Goal: Find specific page/section: Find specific page/section

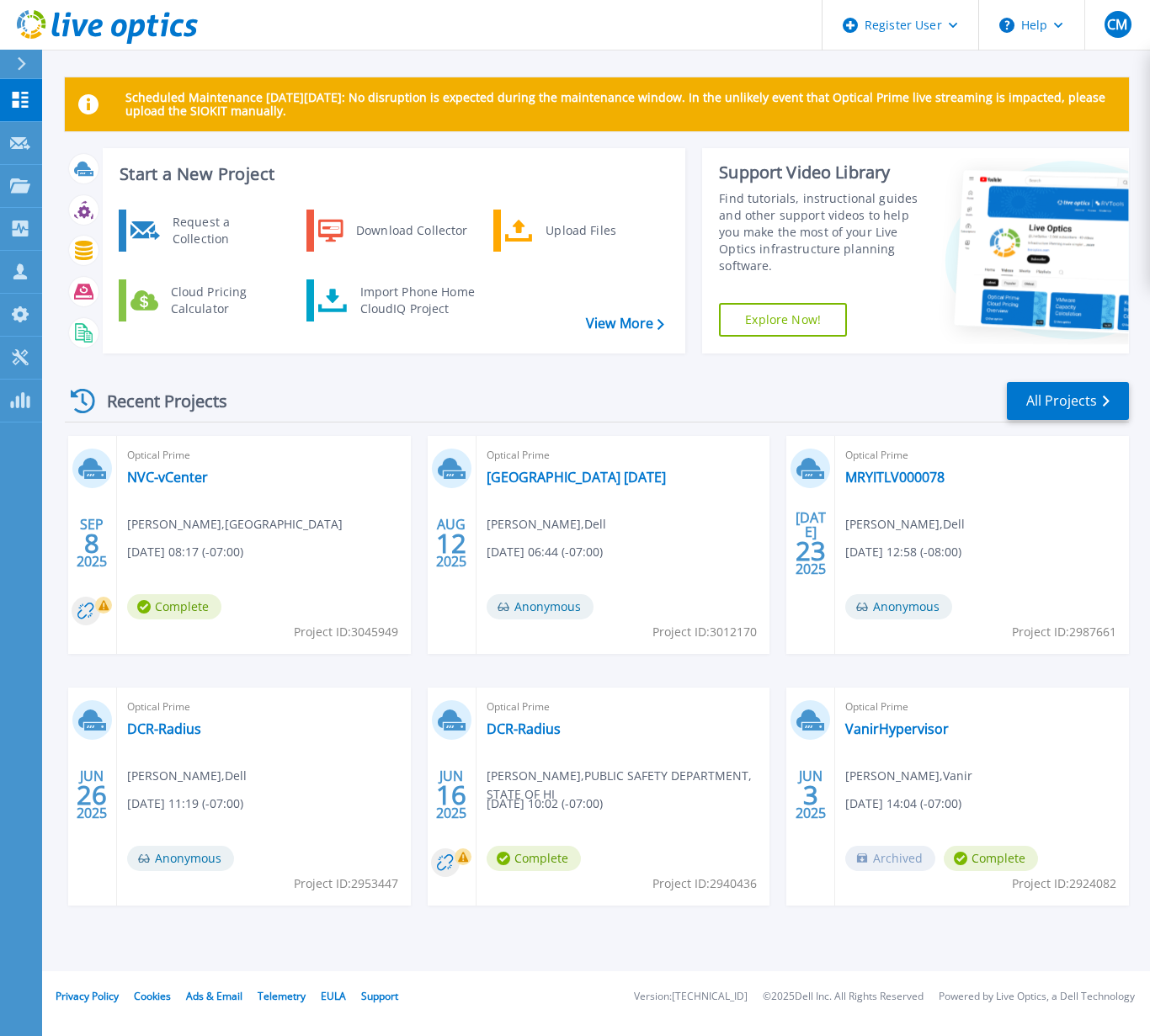
drag, startPoint x: 1000, startPoint y: 430, endPoint x: 942, endPoint y: 416, distance: 59.7
click at [1000, 430] on div "Recent Projects All Projects SEP 8 2025 Optical Prime NVC-vCenter Steven Budovs…" at bounding box center [596, 659] width 1064 height 585
click at [992, 461] on span "Optical Prime" at bounding box center [981, 455] width 274 height 19
click at [22, 141] on icon at bounding box center [20, 143] width 21 height 13
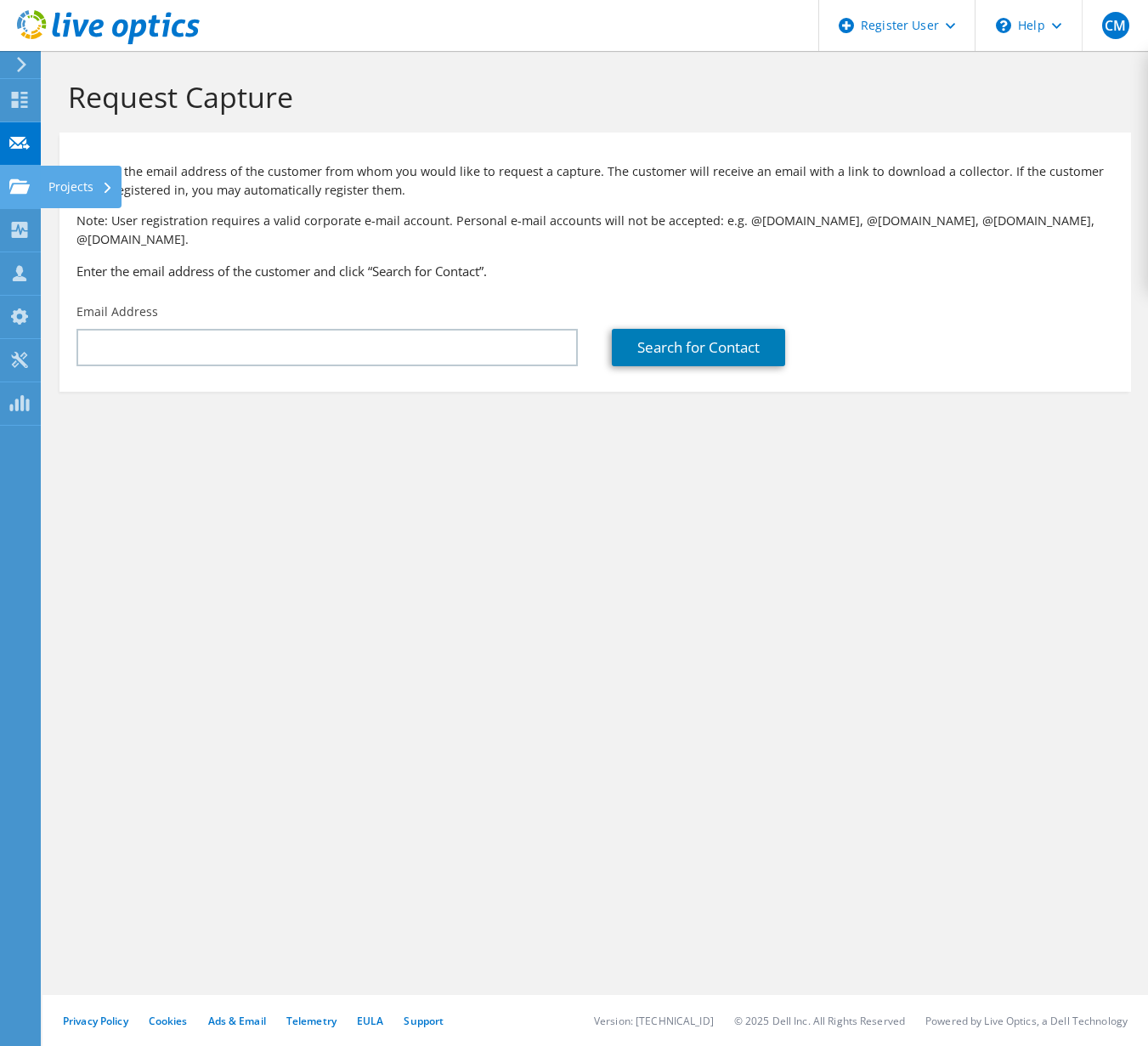
click at [26, 184] on use at bounding box center [19, 185] width 21 height 15
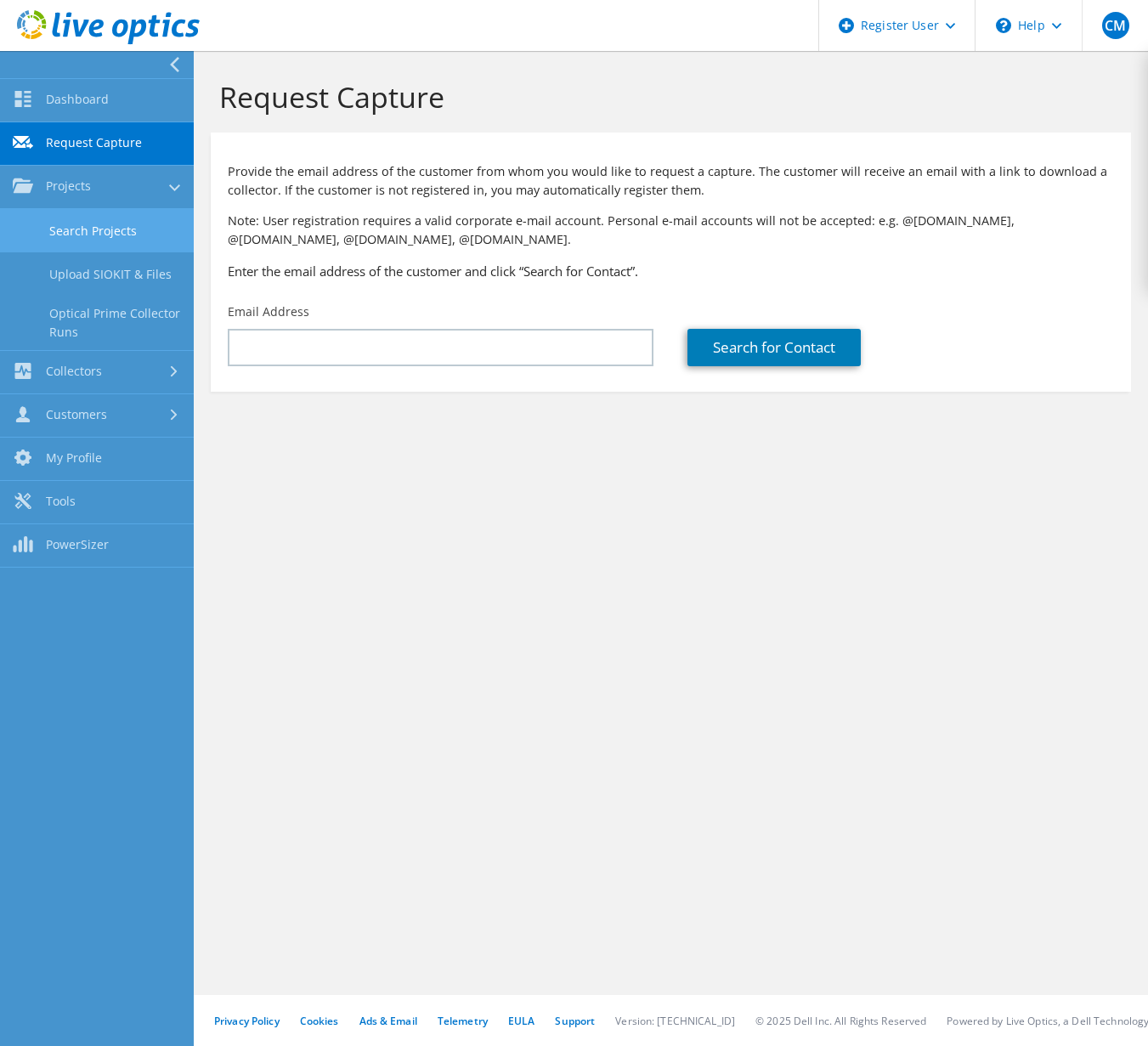
click at [104, 228] on link "Search Projects" at bounding box center [97, 231] width 194 height 44
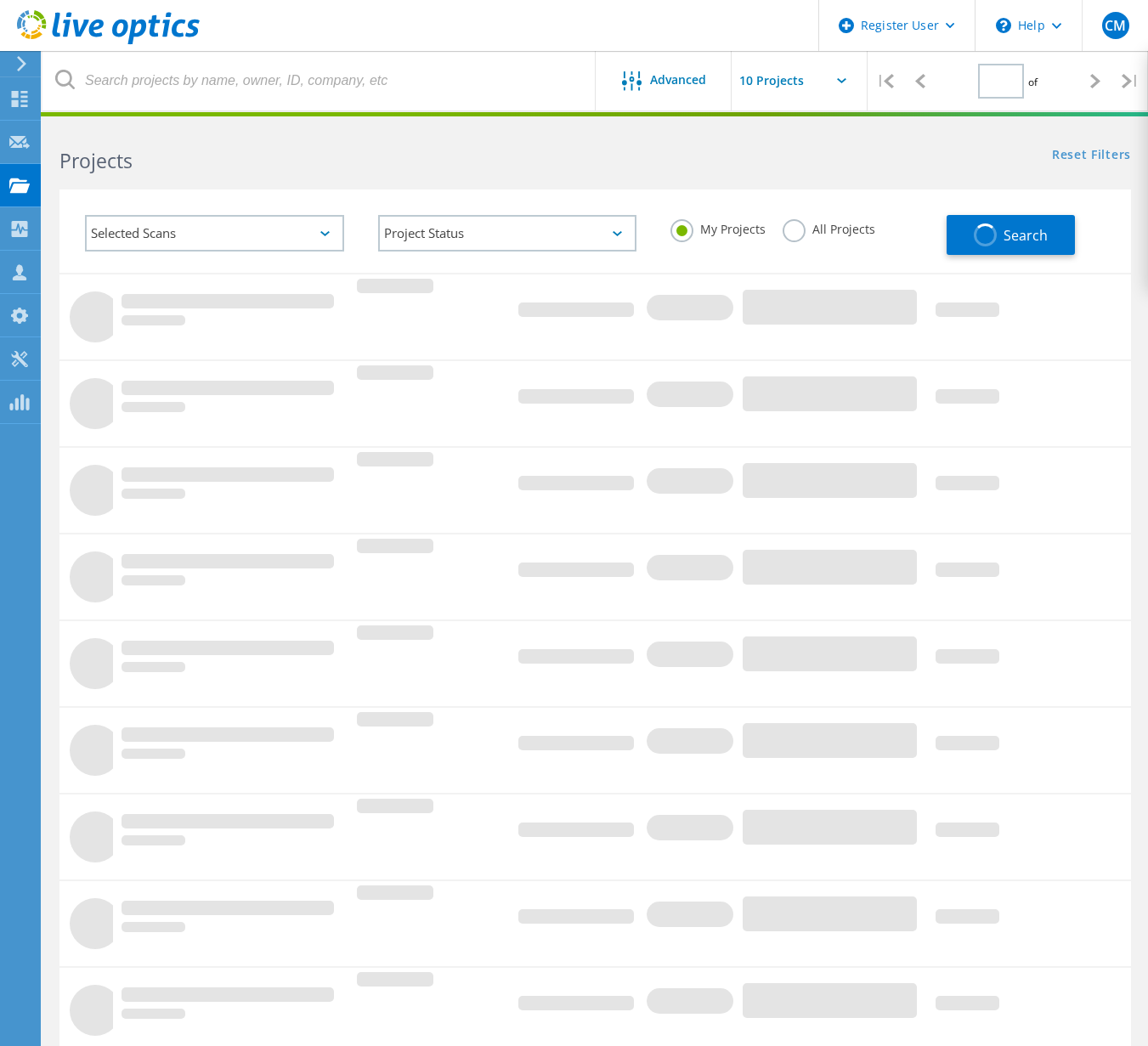
type input "1"
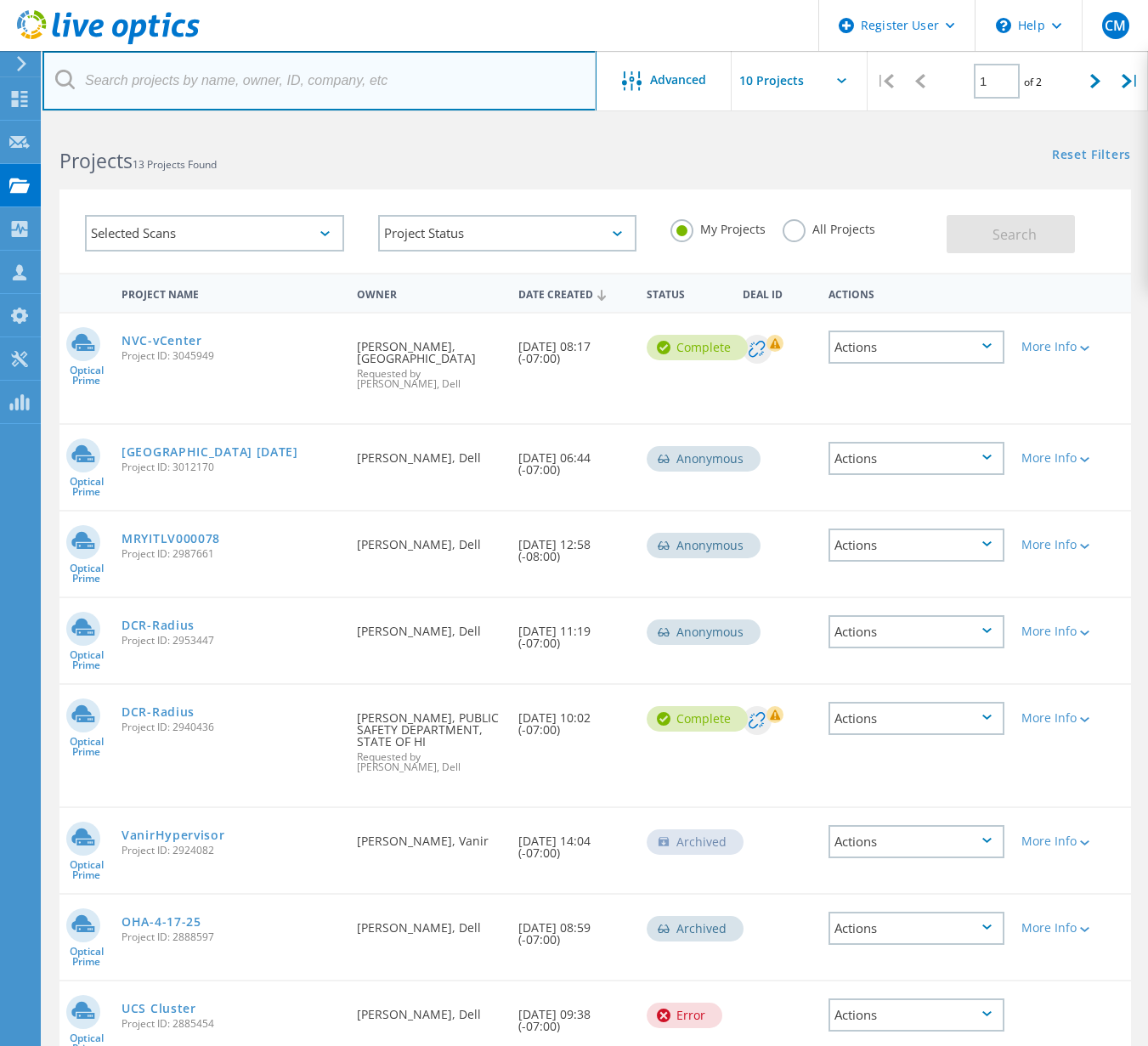
click at [283, 80] on input "text" at bounding box center [320, 81] width 554 height 59
paste input "[PERSON_NAME] <[PERSON_NAME][EMAIL_ADDRESS][PERSON_NAME][DOMAIN_NAME]>"
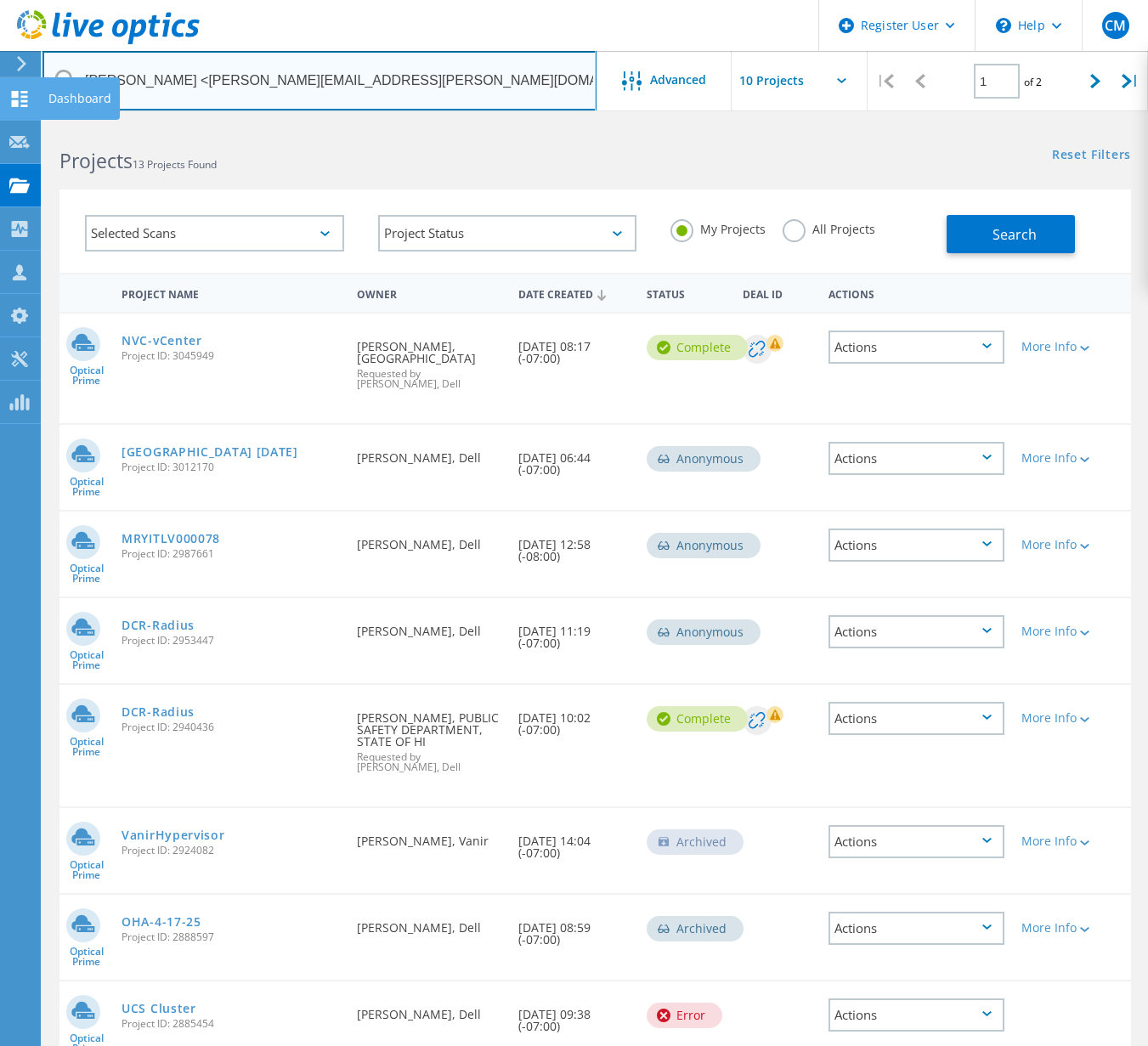
drag, startPoint x: 205, startPoint y: 75, endPoint x: 24, endPoint y: 95, distance: 182.1
click at [24, 123] on div "Register User \n Help Explore Helpful Articles Contact Support CM Dell User [PE…" at bounding box center [574, 720] width 1148 height 1196
drag, startPoint x: 178, startPoint y: 81, endPoint x: 198, endPoint y: 81, distance: 20.0
click at [181, 81] on input "Steven Budovsky <steven.budovsky@napavalley.edu" at bounding box center [320, 81] width 554 height 59
click at [203, 81] on input "Steven Budovsky <steven.budovsky@napavalley.edu" at bounding box center [320, 81] width 554 height 59
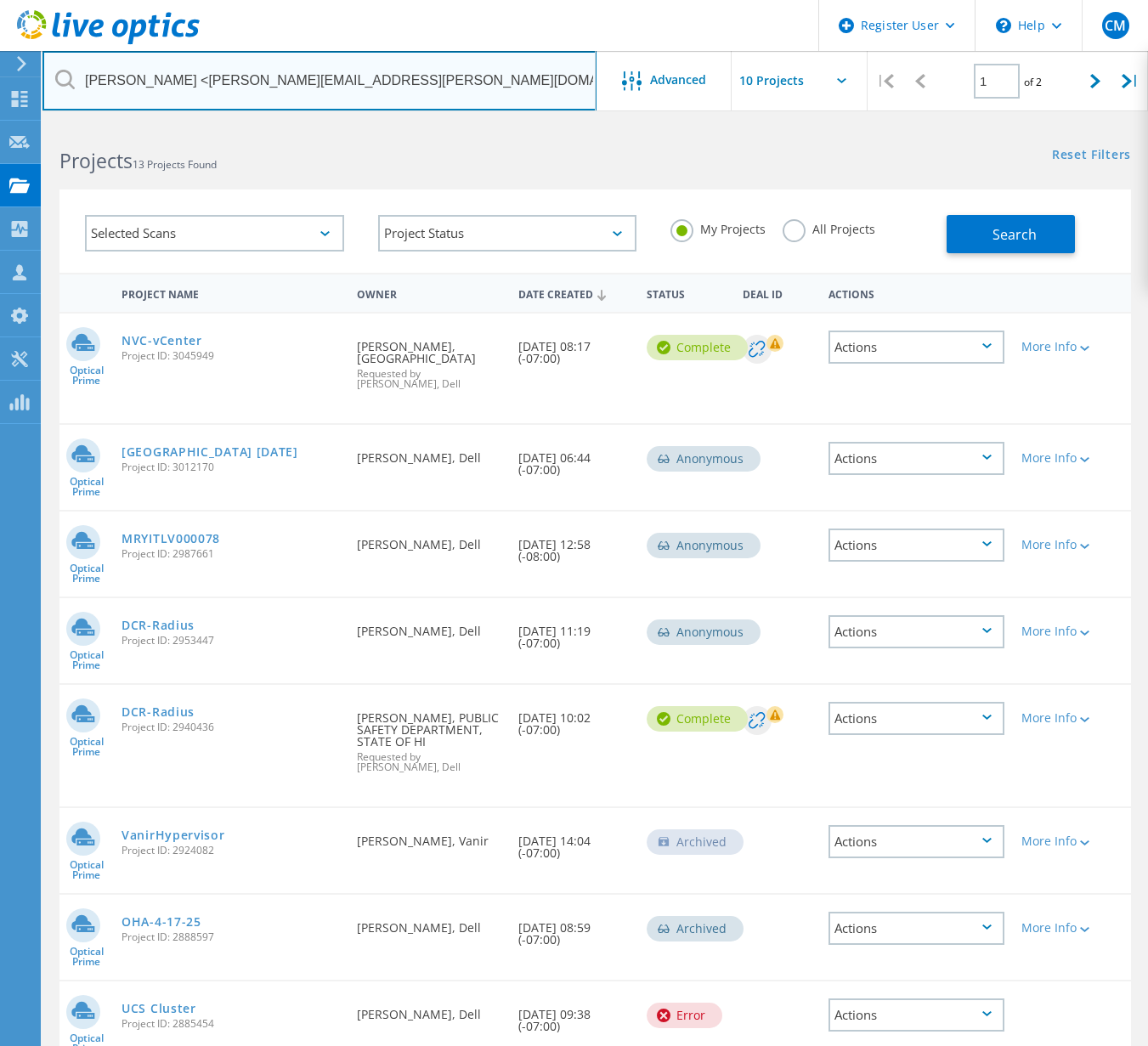
drag, startPoint x: 201, startPoint y: 75, endPoint x: 71, endPoint y: 72, distance: 130.0
click at [71, 72] on div "Steven Budovsky <steven.budovsky@napavalley.edu" at bounding box center [319, 81] width 553 height 59
click at [403, 91] on input "steven.budovsky@napavalley.edu" at bounding box center [320, 81] width 554 height 59
type input "steven.budovsky@napavalley.edu"
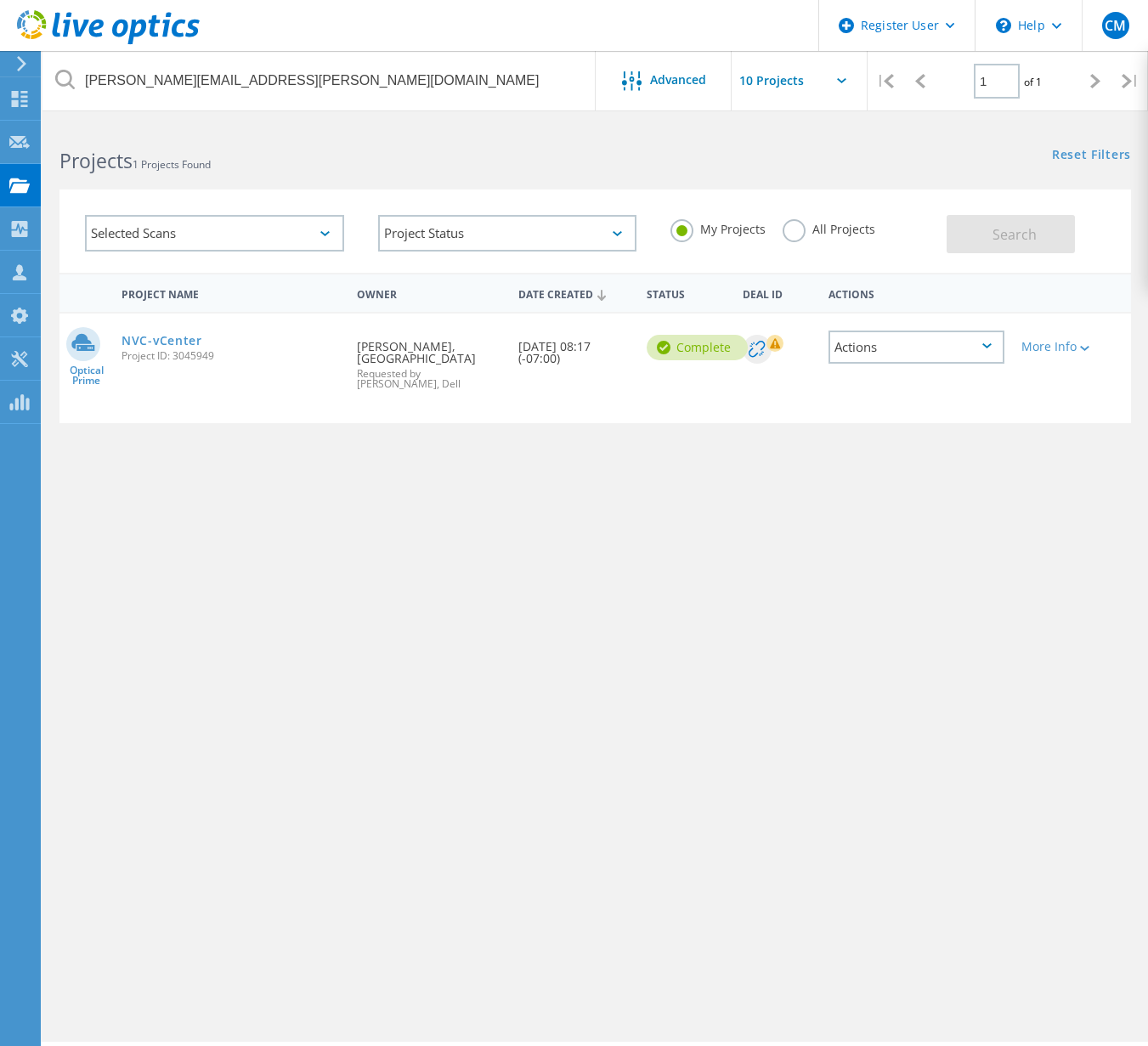
click at [301, 356] on span "Project ID: 3045949" at bounding box center [231, 356] width 219 height 10
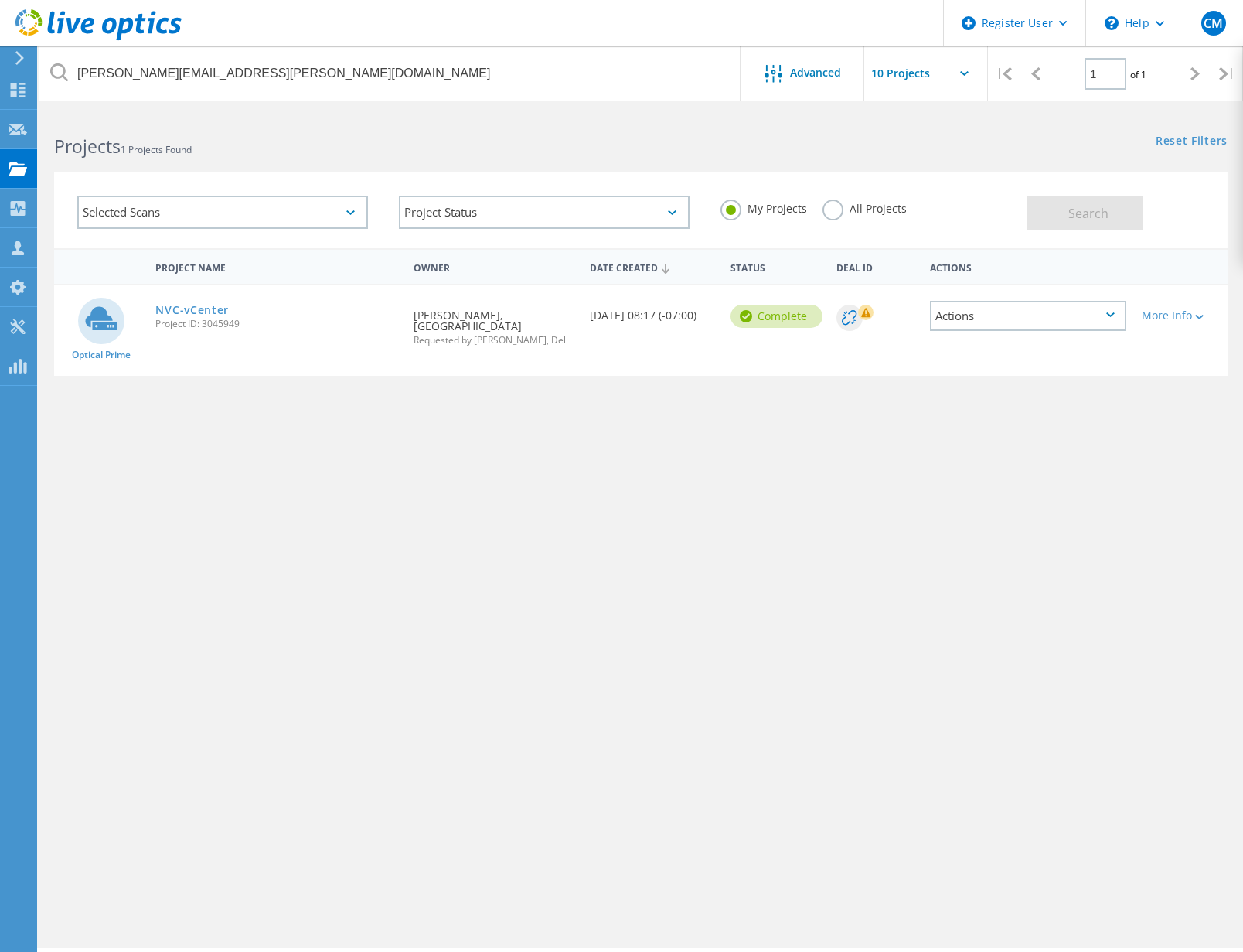
drag, startPoint x: 590, startPoint y: 464, endPoint x: 450, endPoint y: 363, distance: 172.6
click at [591, 461] on div "Project Name Owner Date Created Status Deal Id Actions Optical Prime NVC-vCente…" at bounding box center [640, 449] width 1174 height 402
drag, startPoint x: 1034, startPoint y: 544, endPoint x: 1069, endPoint y: 91, distance: 454.4
click at [1035, 544] on div "Project Name Owner Date Created Status Deal Id Actions Optical Prime NVC-vCente…" at bounding box center [640, 449] width 1174 height 402
drag, startPoint x: 1086, startPoint y: 561, endPoint x: 1086, endPoint y: 521, distance: 40.0
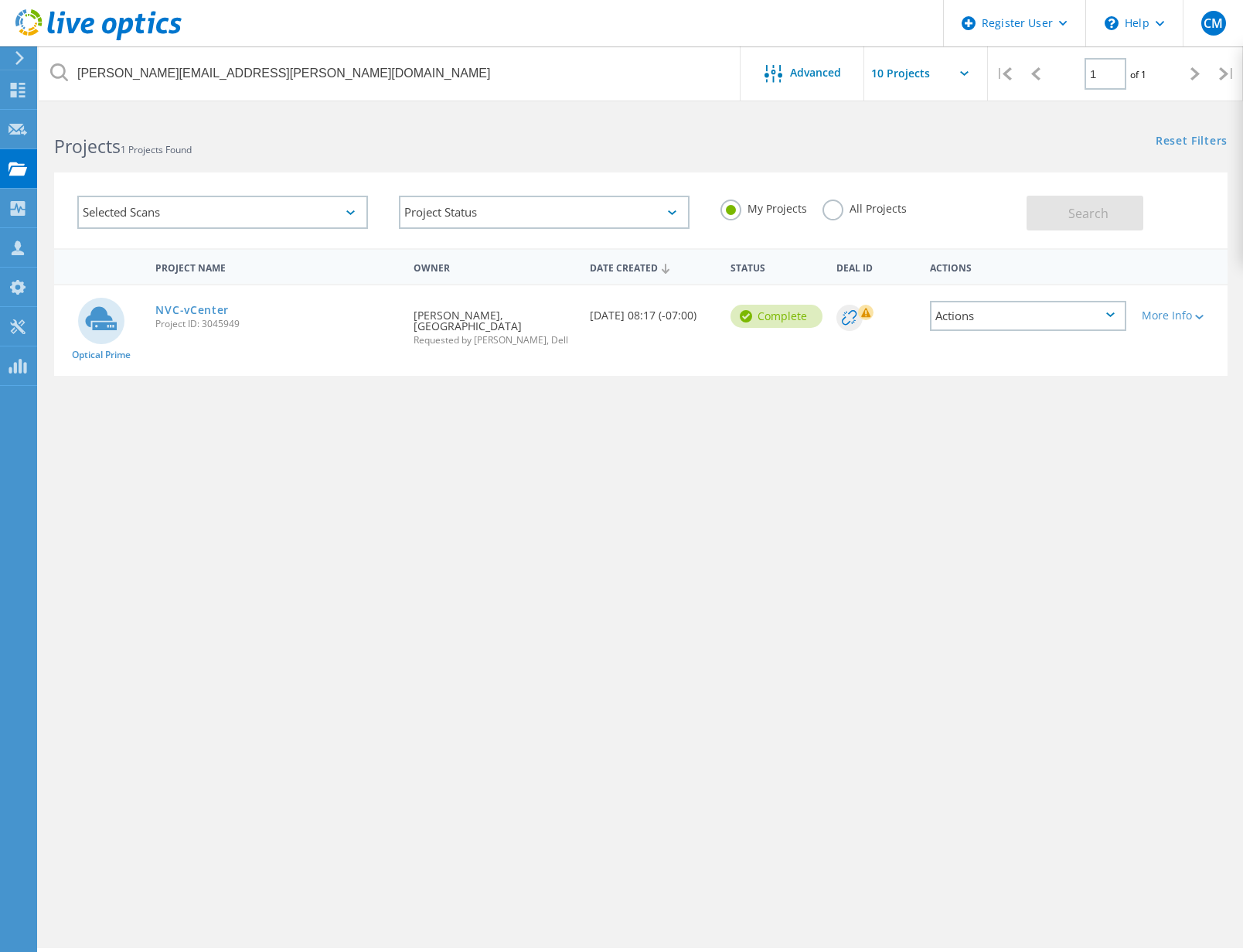
click at [1056, 557] on div "Project Name Owner Date Created Status Deal Id Actions Optical Prime NVC-vCente…" at bounding box center [640, 449] width 1174 height 402
